Goal: Task Accomplishment & Management: Use online tool/utility

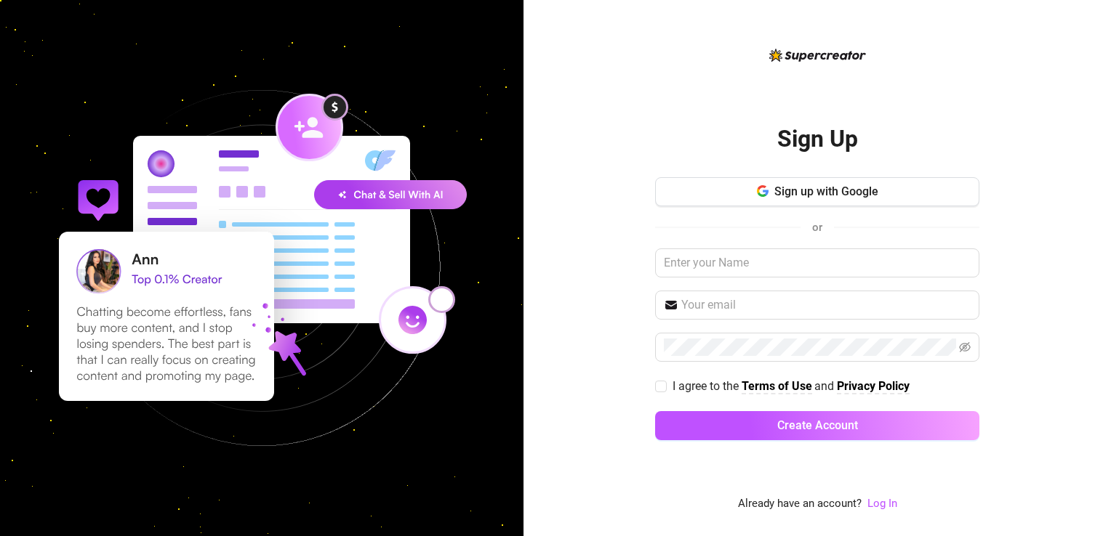
drag, startPoint x: 895, startPoint y: 504, endPoint x: 904, endPoint y: 491, distance: 15.1
click at [895, 504] on link "Log In" at bounding box center [882, 503] width 30 height 13
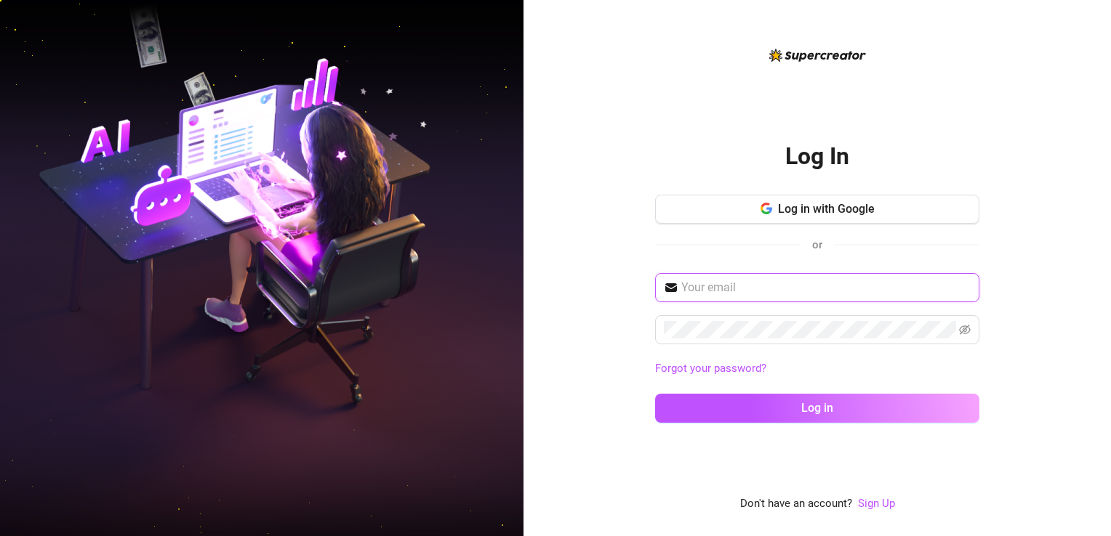
click at [715, 293] on input "text" at bounding box center [825, 287] width 289 height 17
click at [864, 282] on input "text" at bounding box center [825, 287] width 289 height 17
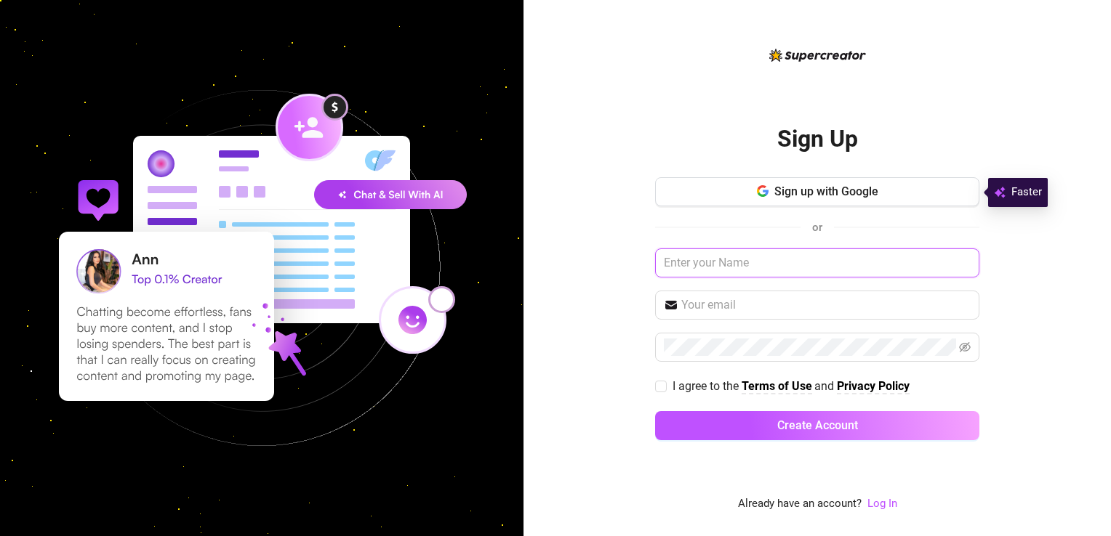
click at [763, 263] on input "text" at bounding box center [817, 263] width 324 height 29
drag, startPoint x: 865, startPoint y: 499, endPoint x: 883, endPoint y: 504, distance: 19.1
click at [866, 499] on div "Already have an account? Log In" at bounding box center [817, 504] width 159 height 17
click at [882, 504] on link "Log In" at bounding box center [882, 503] width 30 height 13
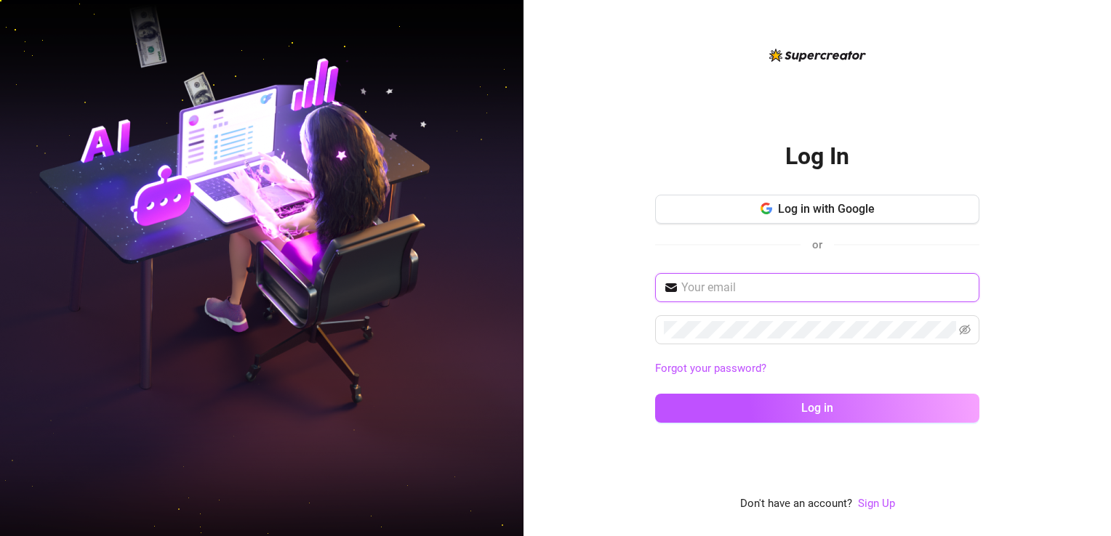
click at [718, 283] on input "text" at bounding box center [825, 287] width 289 height 17
drag, startPoint x: 718, startPoint y: 283, endPoint x: 688, endPoint y: 289, distance: 31.0
click at [688, 289] on input "text" at bounding box center [825, 287] width 289 height 17
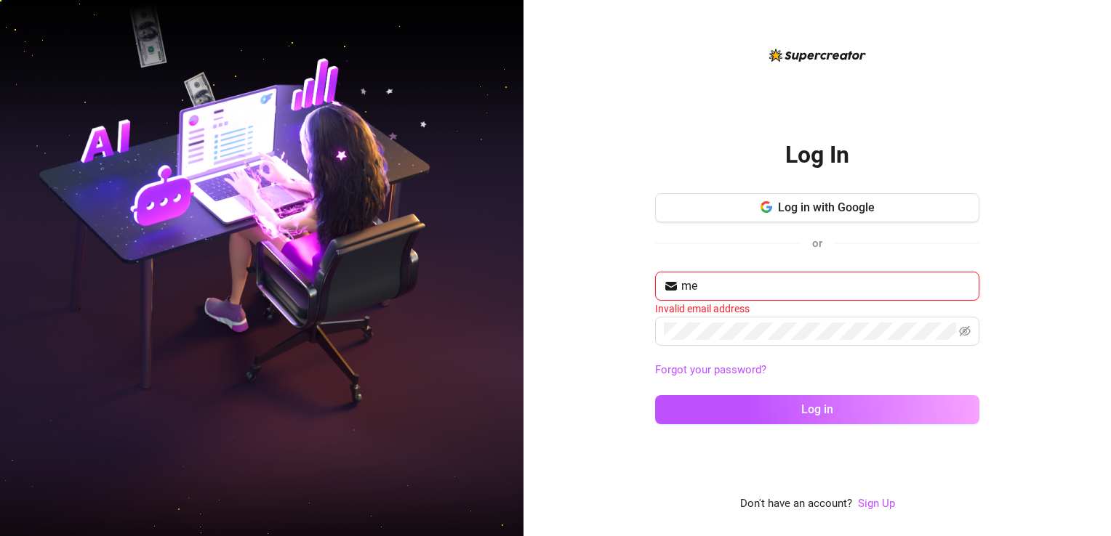
type input "m"
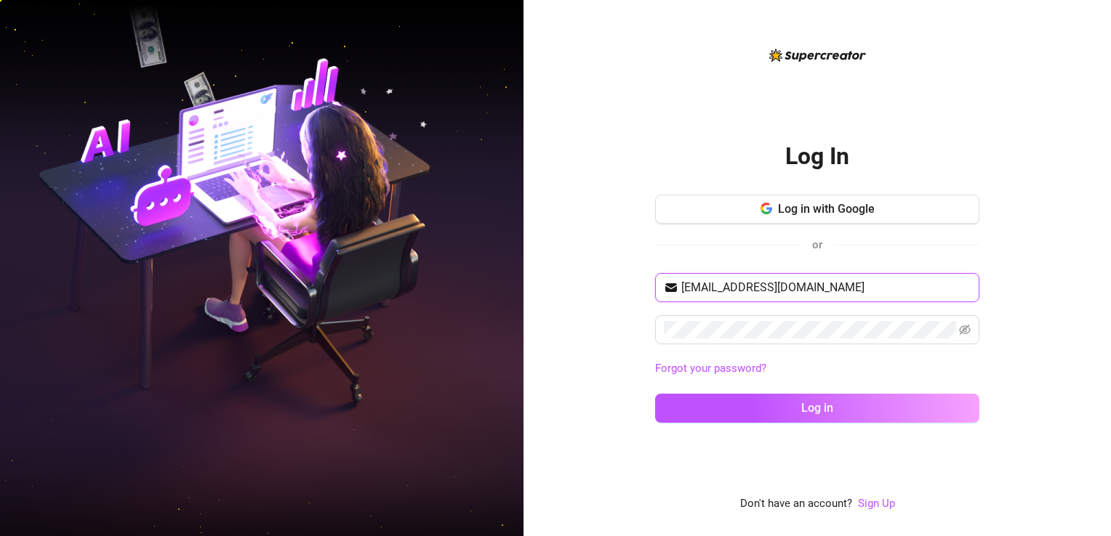
type input "gio@giopilos.eu"
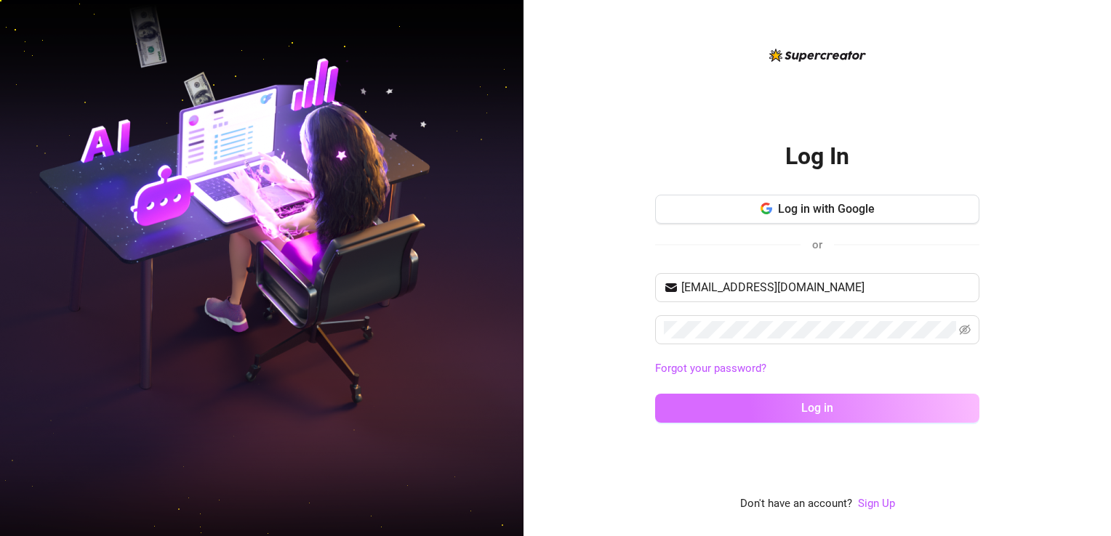
click at [934, 414] on button "Log in" at bounding box center [817, 408] width 324 height 29
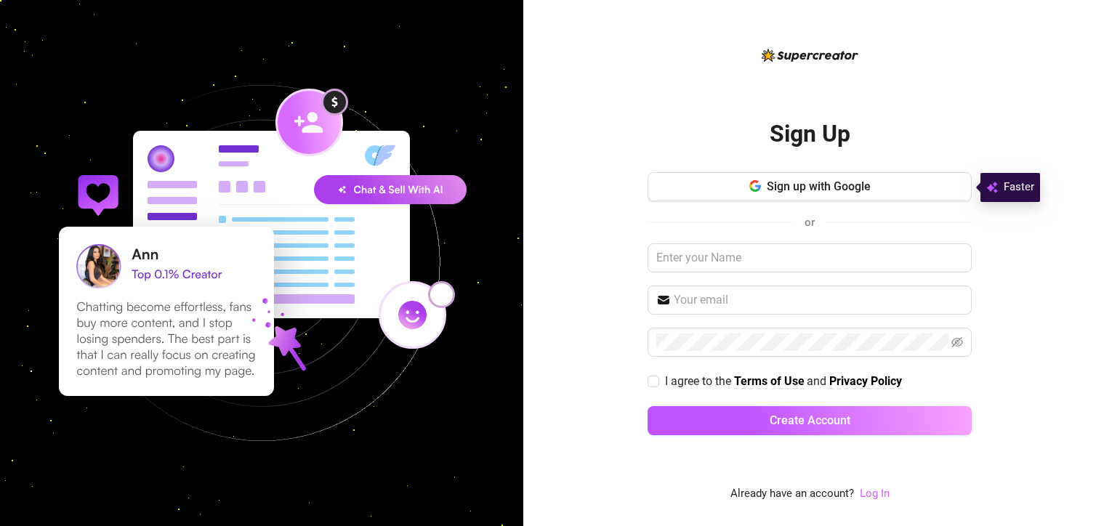
click at [877, 488] on link "Log In" at bounding box center [875, 493] width 30 height 13
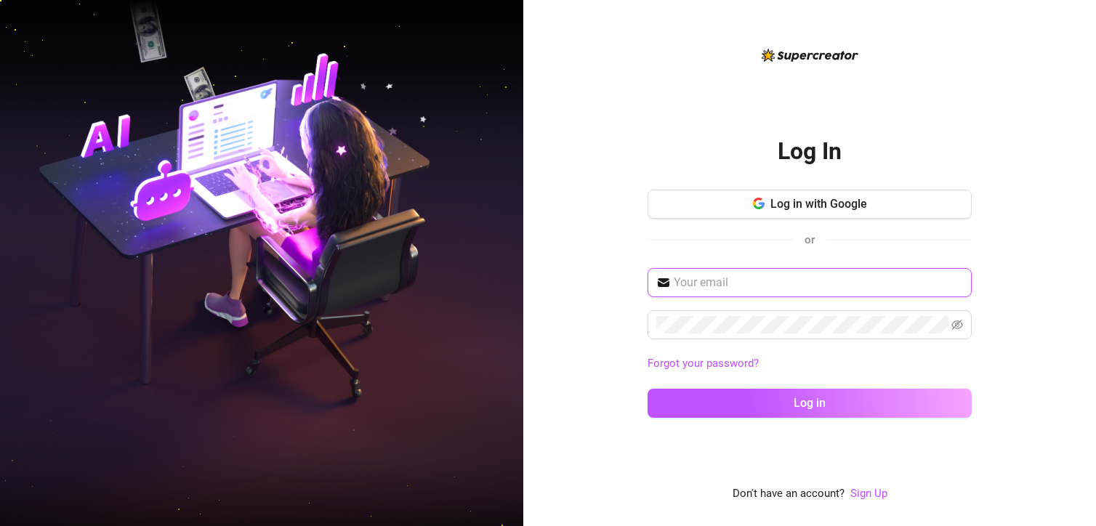
click at [766, 286] on input "text" at bounding box center [818, 282] width 289 height 17
type input "gio@giopilos.eu"
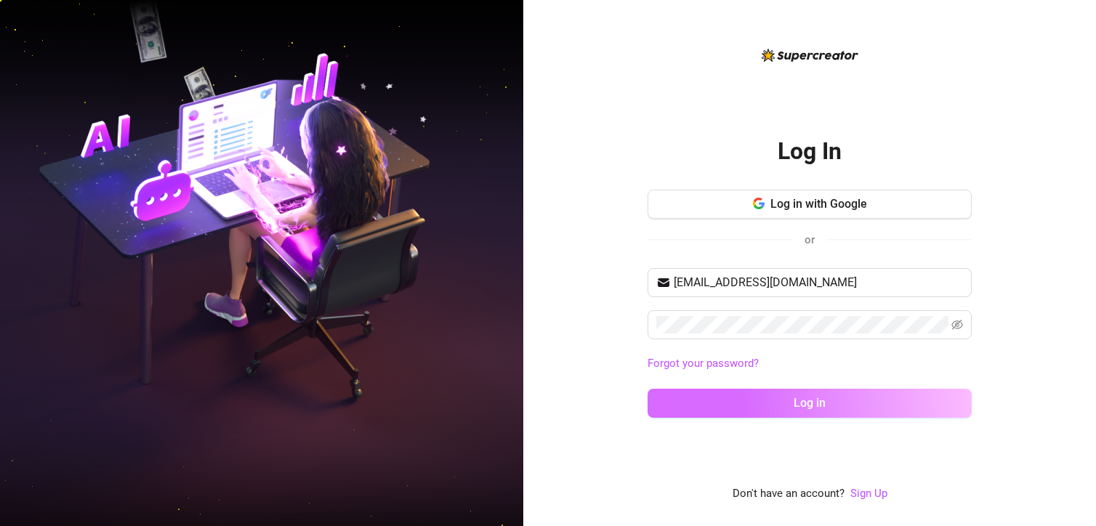
click at [938, 403] on button "Log in" at bounding box center [810, 403] width 324 height 29
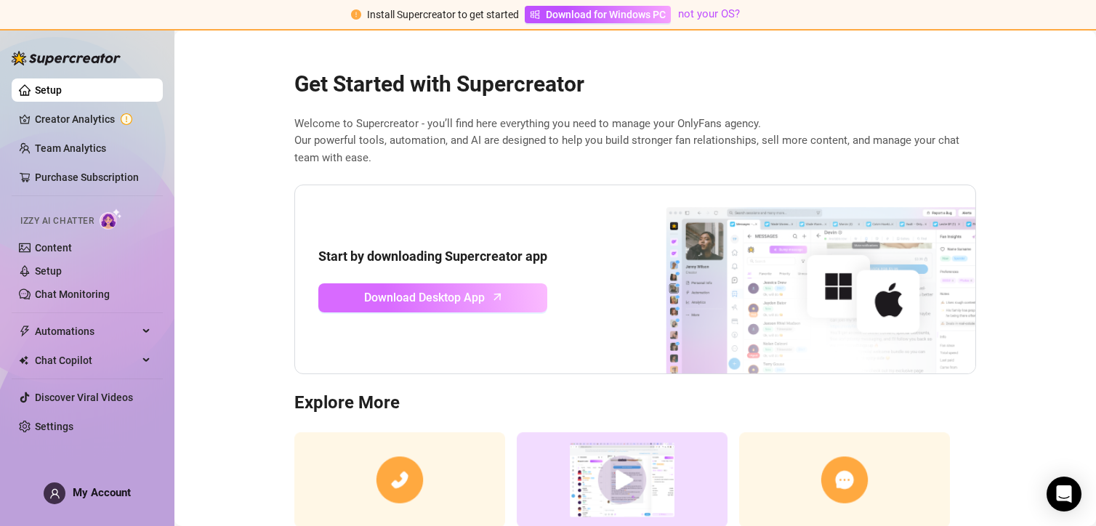
click at [480, 302] on link "Download Desktop App" at bounding box center [432, 297] width 229 height 29
